Goal: Information Seeking & Learning: Understand process/instructions

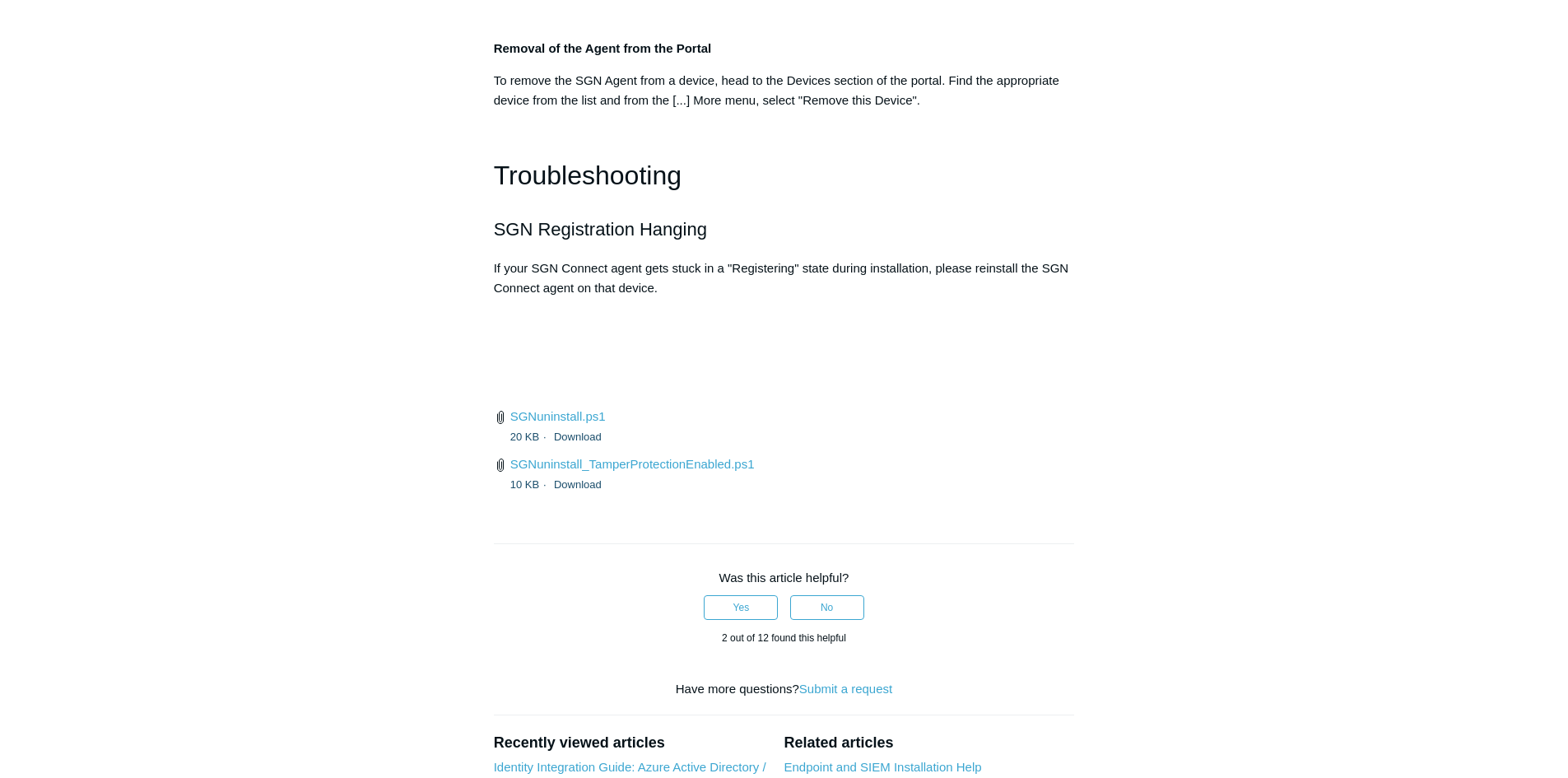
scroll to position [3698, 0]
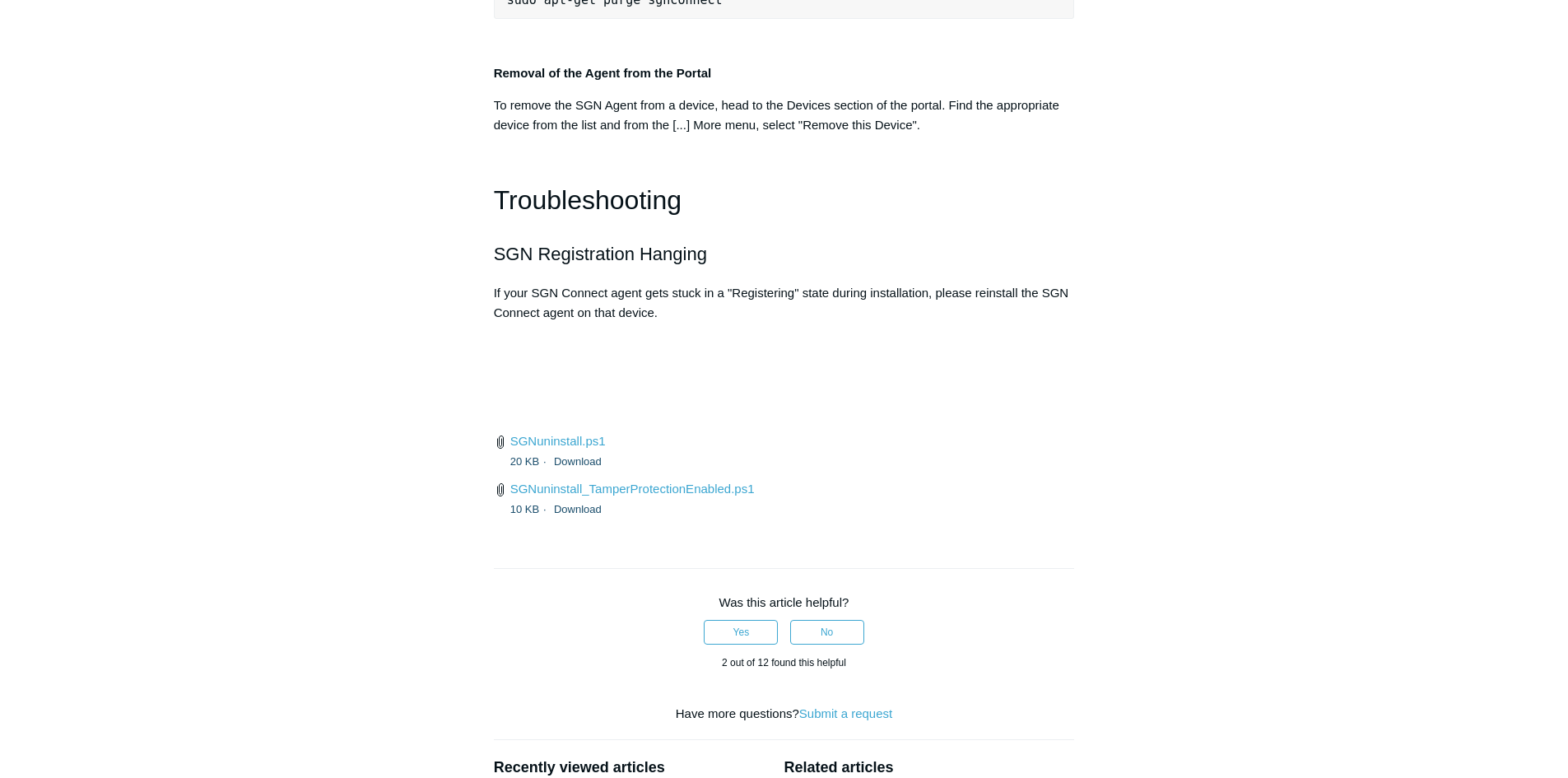
scroll to position [3698, 0]
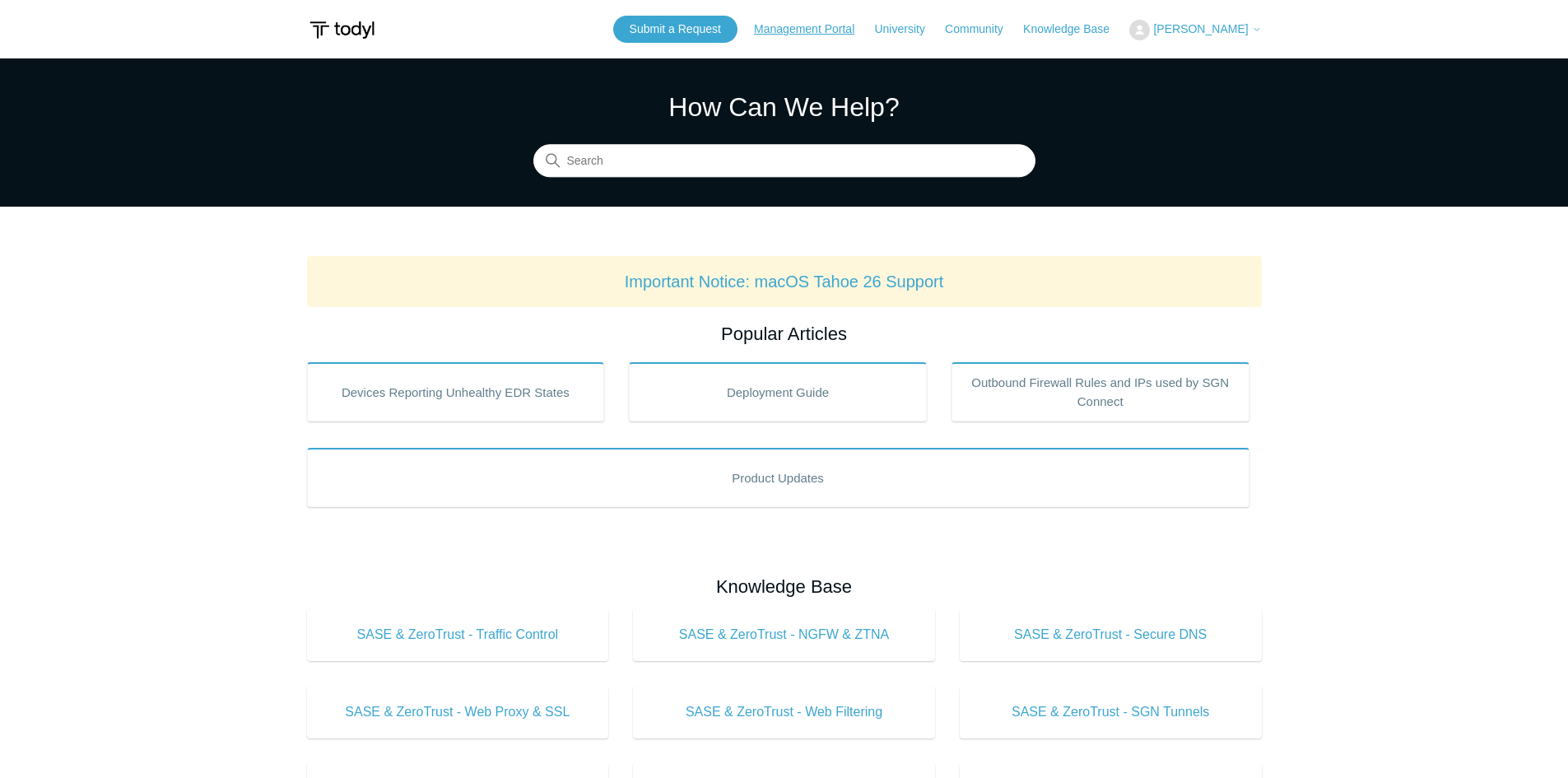
click at [853, 30] on link "Management Portal" at bounding box center [812, 29] width 117 height 17
